Goal: Task Accomplishment & Management: Manage account settings

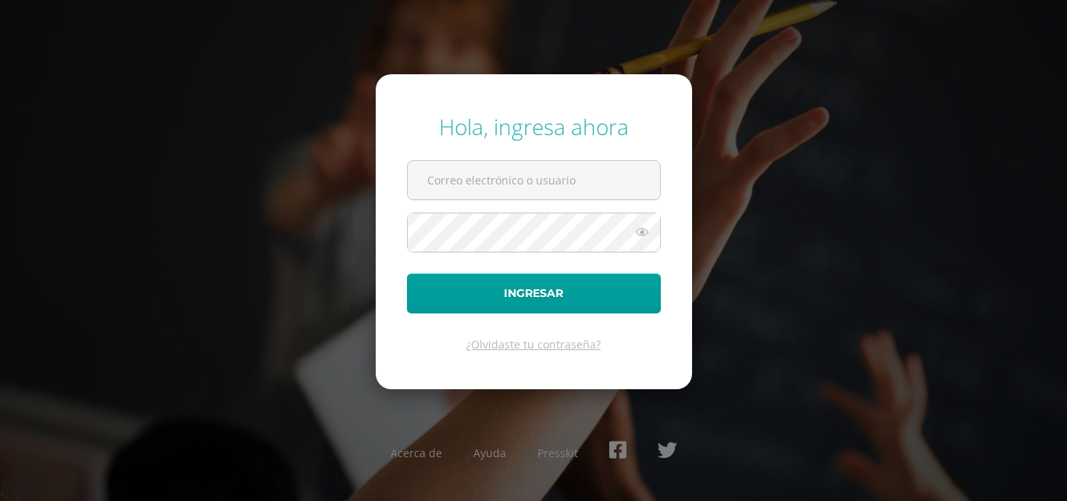
type input "[EMAIL_ADDRESS][DOMAIN_NAME]"
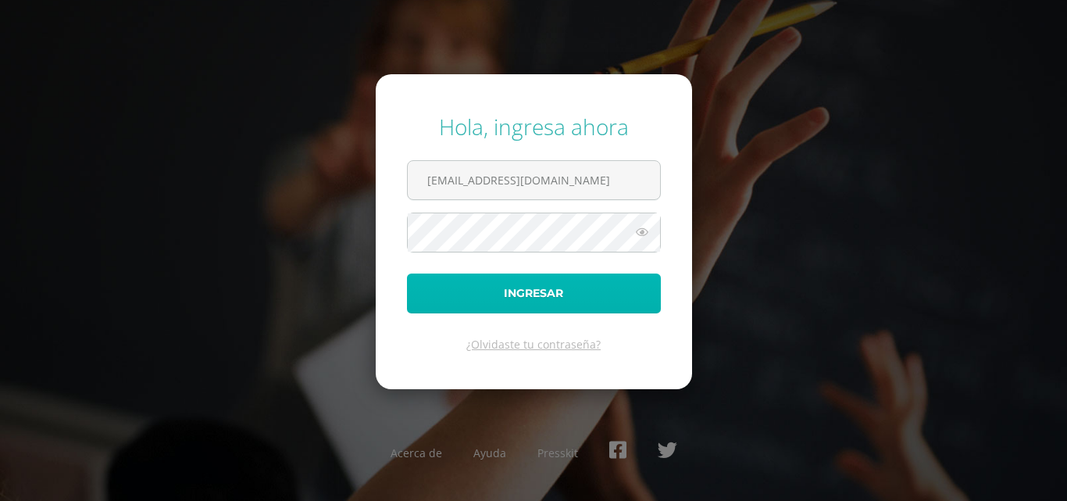
click at [538, 287] on button "Ingresar" at bounding box center [534, 293] width 254 height 40
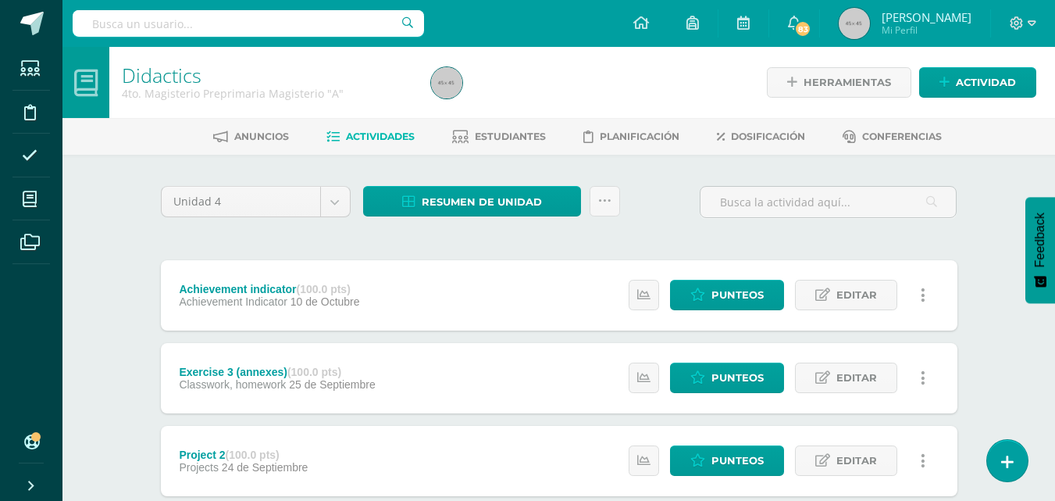
click at [532, 132] on span "Estudiantes" at bounding box center [510, 136] width 71 height 12
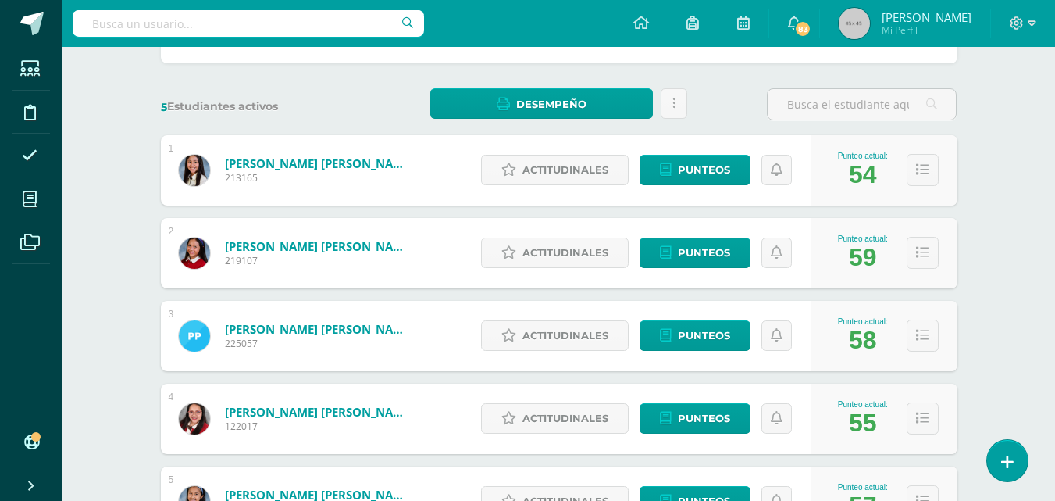
scroll to position [12, 0]
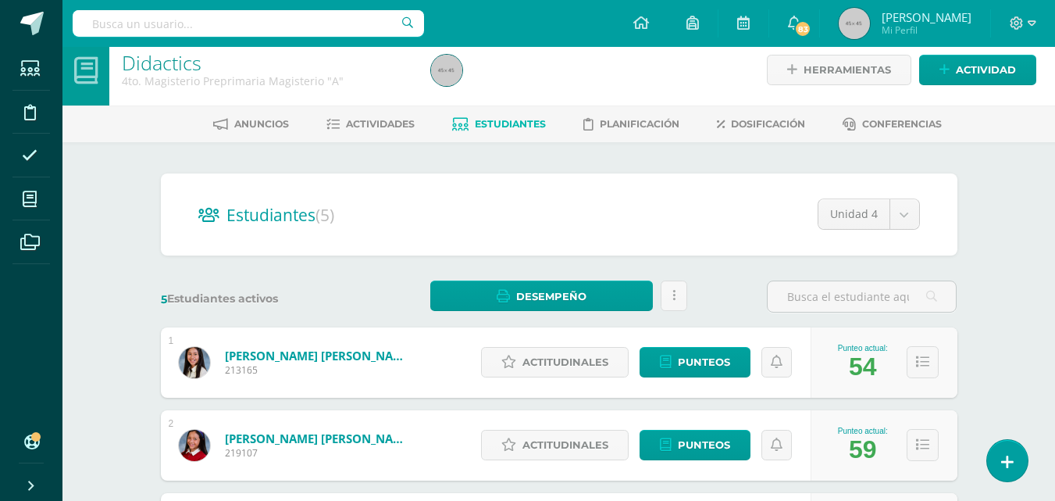
click at [269, 234] on div "Estudiantes (5) Unidad 4 Unidad 3 Unidad 2 Unidad 1 Unidad 4" at bounding box center [559, 214] width 797 height 82
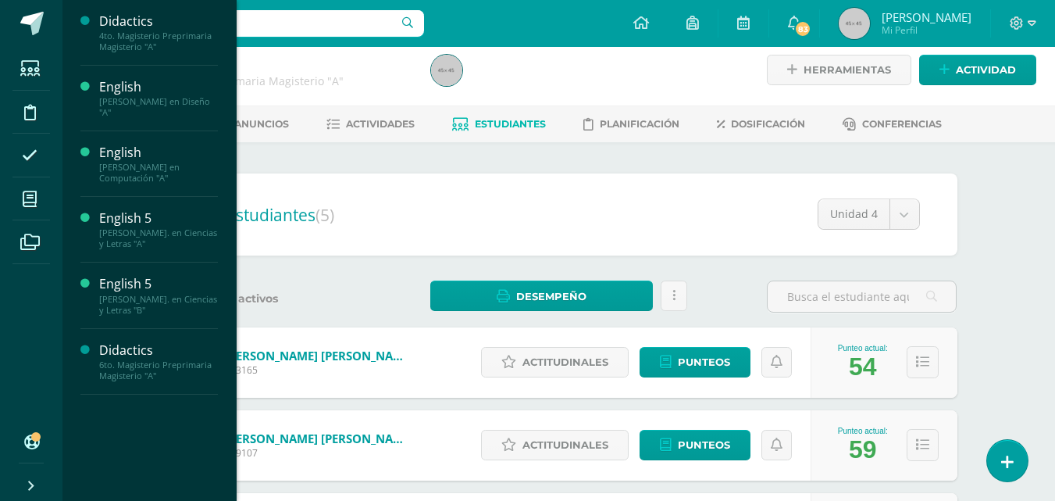
click at [166, 227] on div "[PERSON_NAME]. en Ciencias y Letras "A"" at bounding box center [158, 238] width 119 height 22
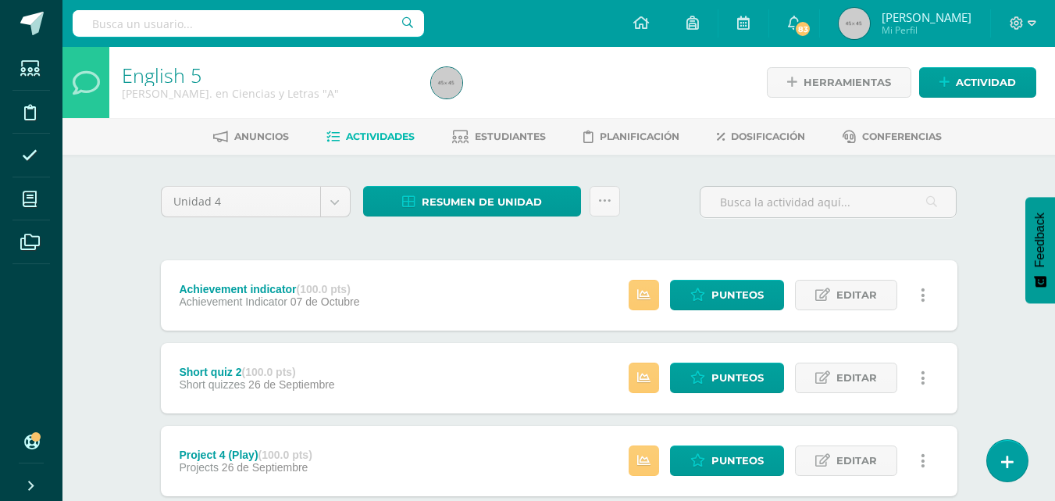
click at [526, 137] on span "Estudiantes" at bounding box center [510, 136] width 71 height 12
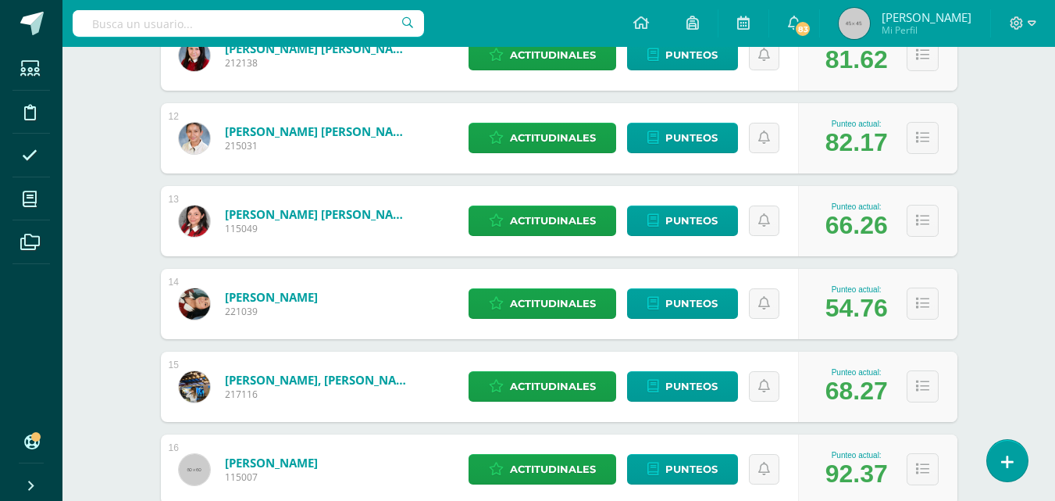
scroll to position [1150, 0]
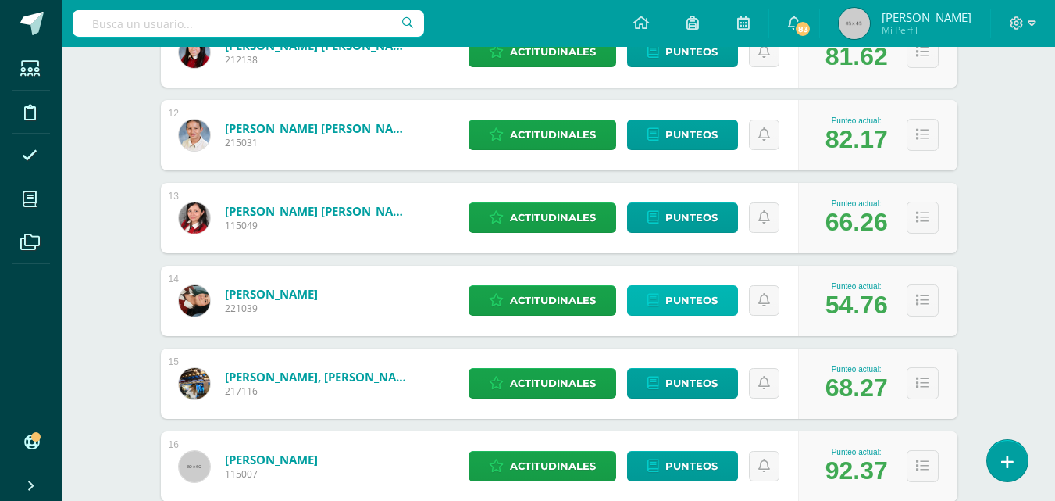
click at [712, 294] on span "Punteos" at bounding box center [691, 300] width 52 height 29
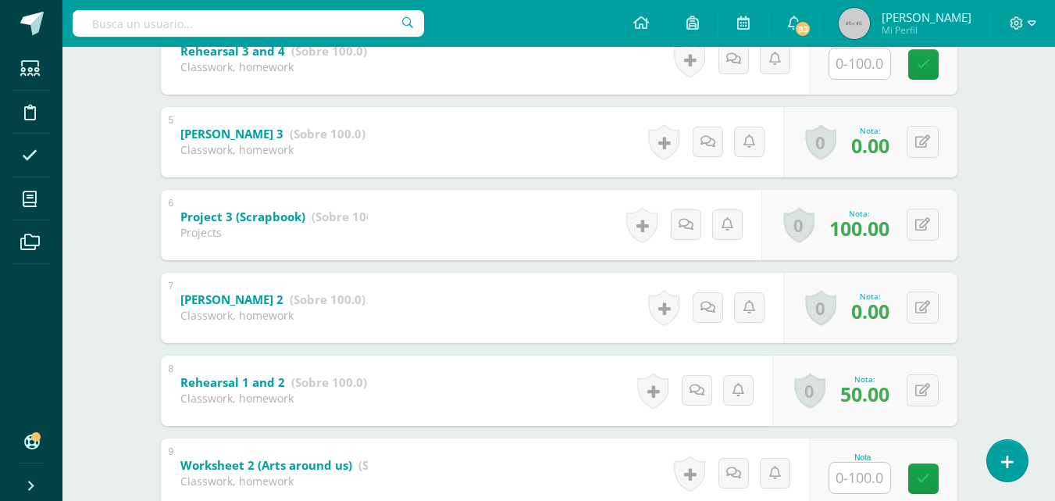
scroll to position [611, 0]
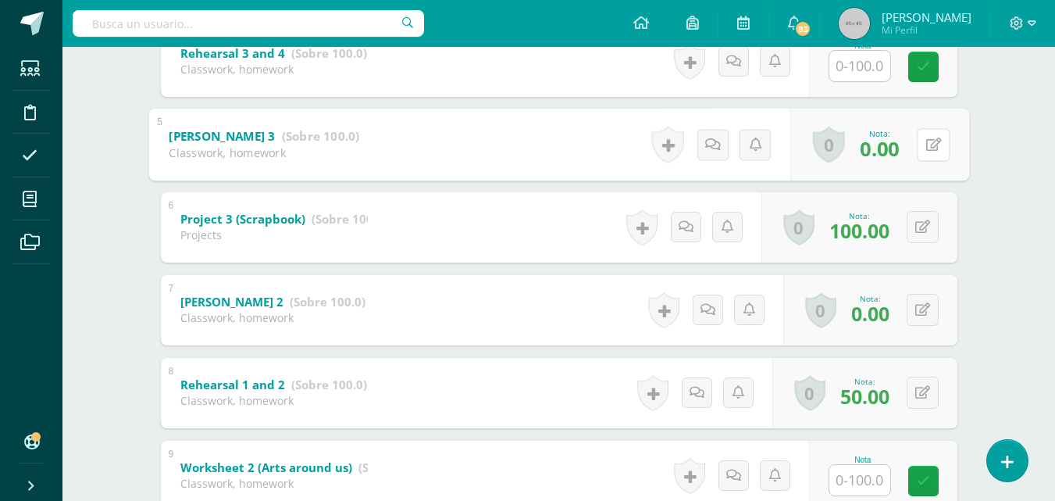
click at [919, 148] on button at bounding box center [933, 144] width 33 height 33
type input "75"
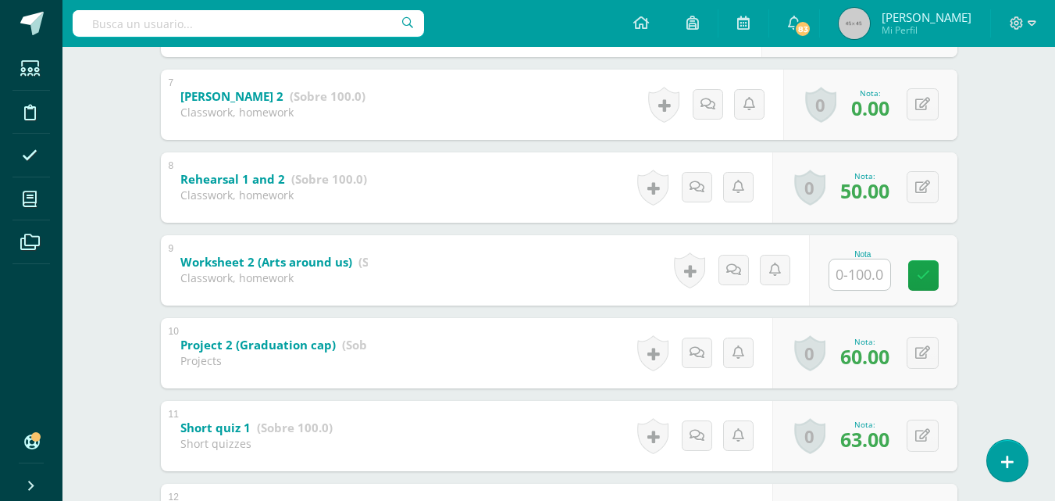
click at [850, 270] on input "text" at bounding box center [859, 274] width 61 height 30
type input "75"
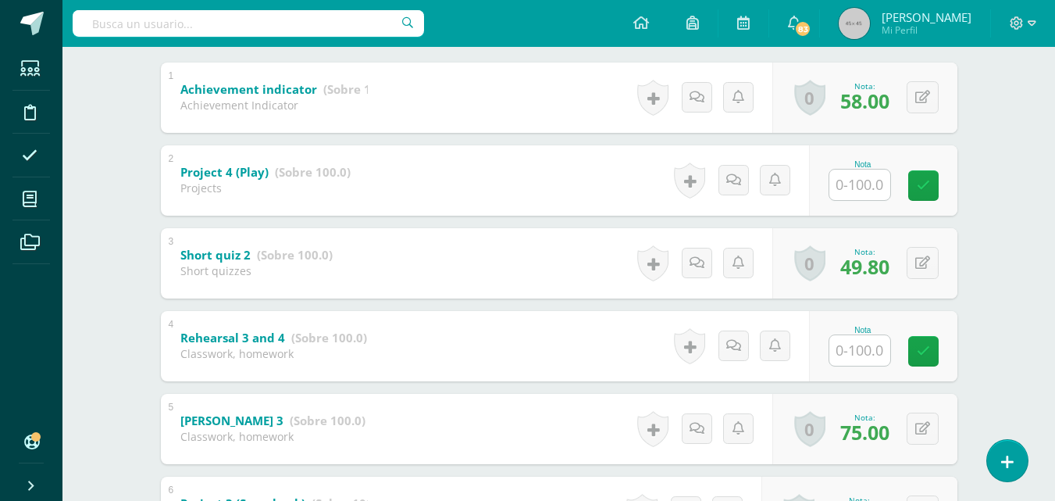
scroll to position [325, 0]
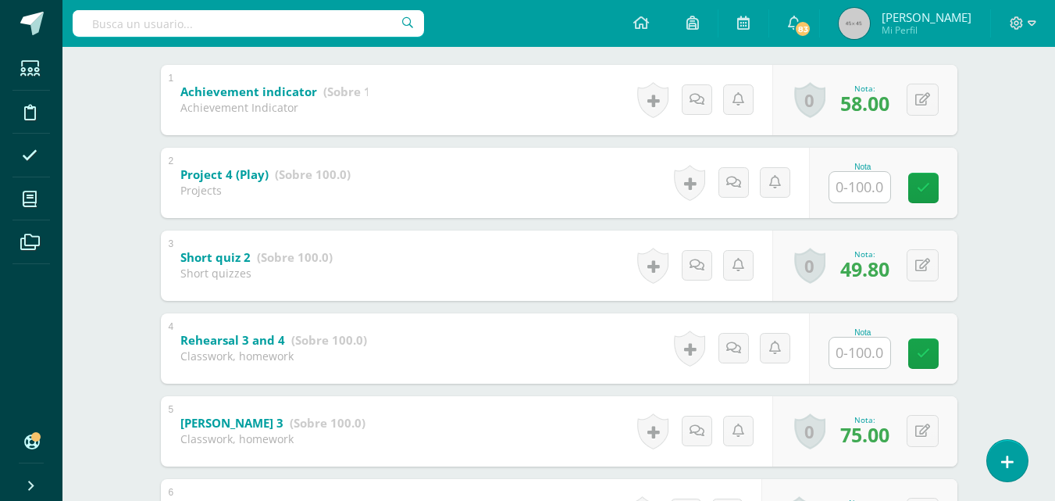
click at [850, 358] on input "text" at bounding box center [859, 352] width 61 height 30
type input "50"
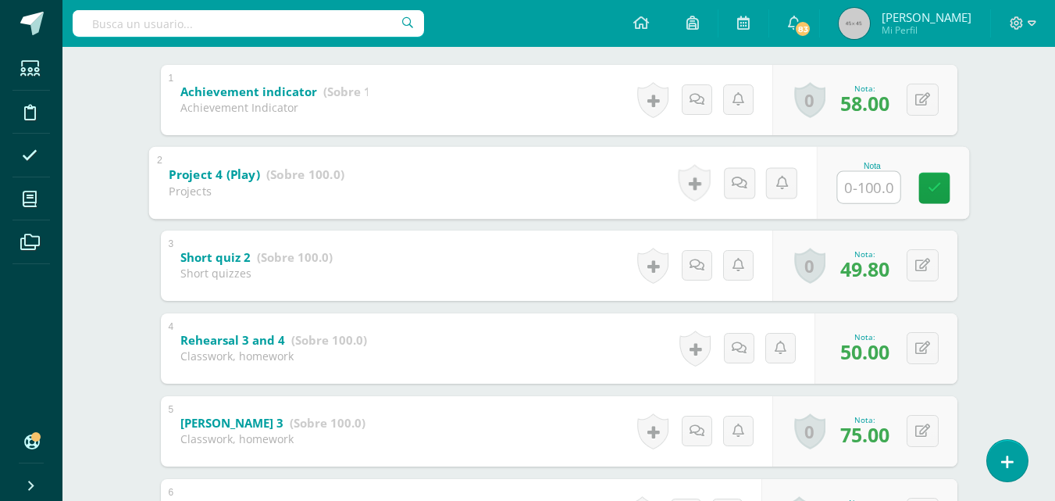
click at [861, 181] on input "text" at bounding box center [868, 186] width 62 height 31
type input "50"
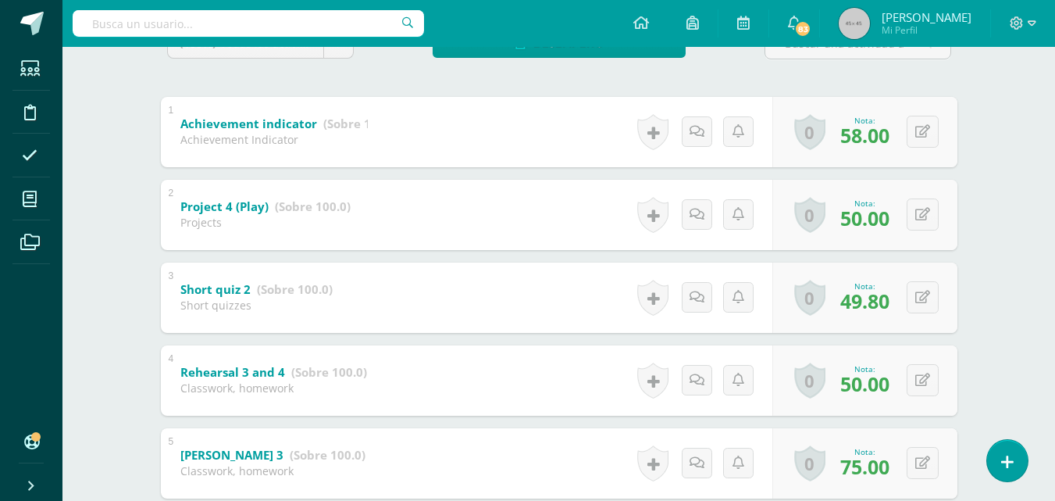
scroll to position [295, 0]
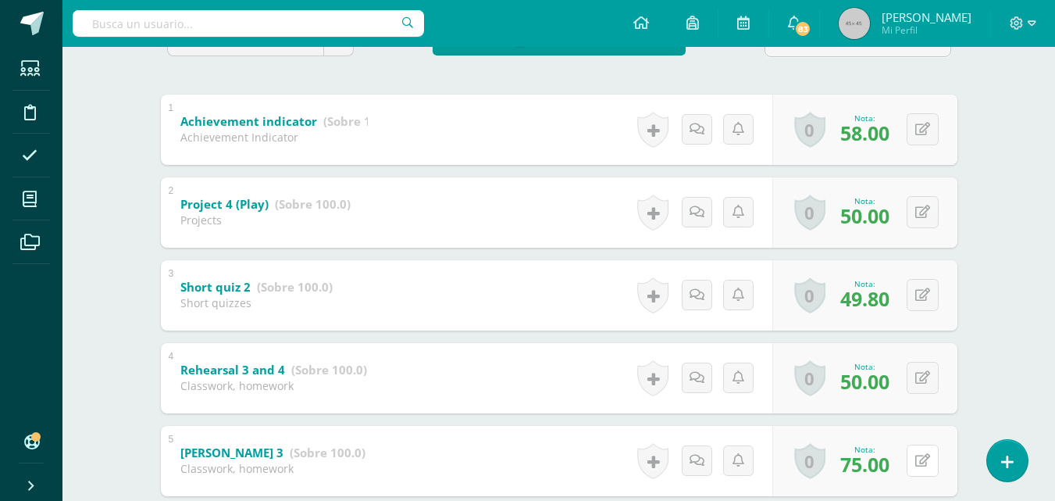
click at [922, 458] on button at bounding box center [923, 460] width 32 height 32
type input "50"
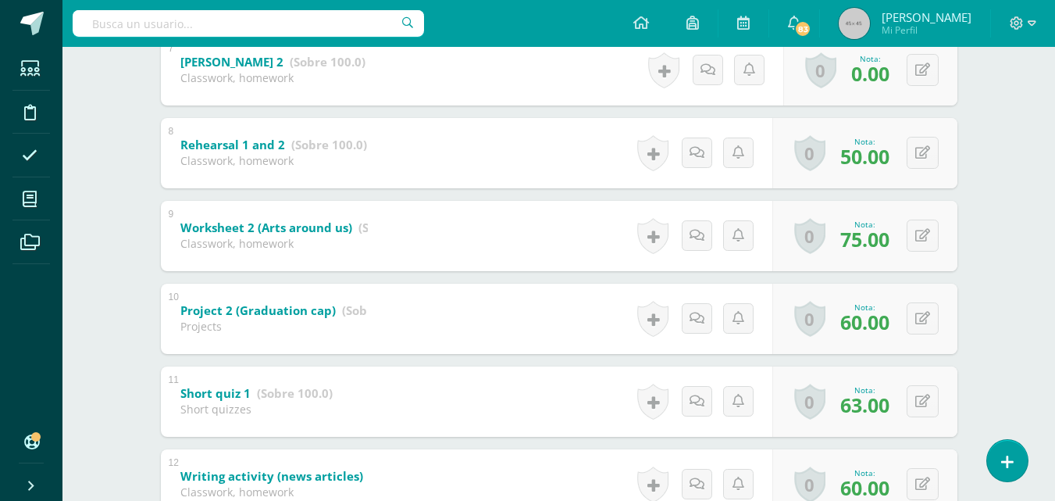
scroll to position [857, 0]
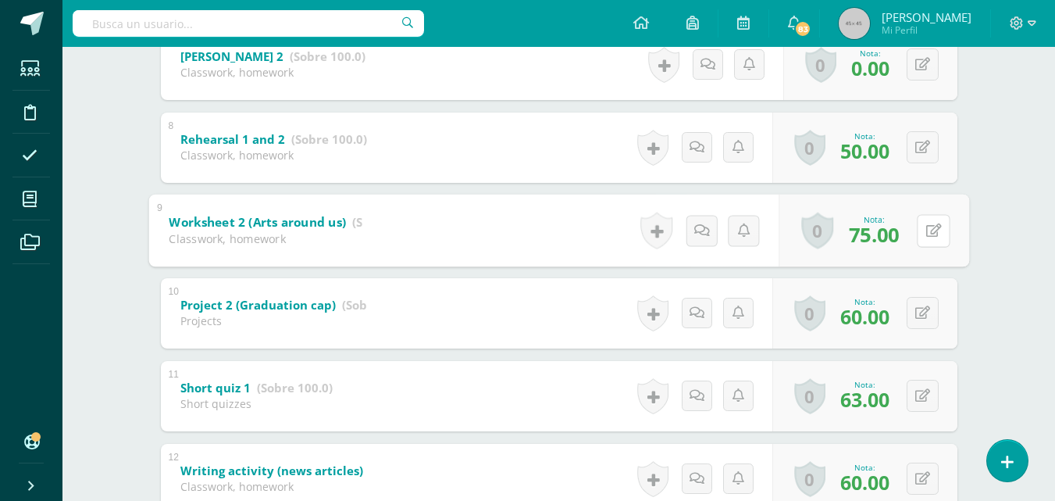
click at [922, 231] on button at bounding box center [933, 230] width 33 height 33
type input "100"
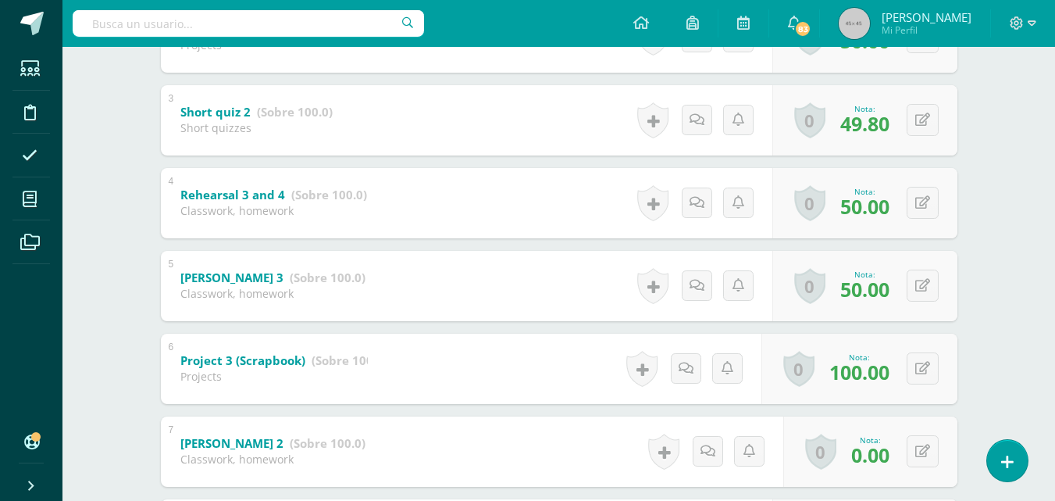
scroll to position [471, 0]
